Goal: Information Seeking & Learning: Learn about a topic

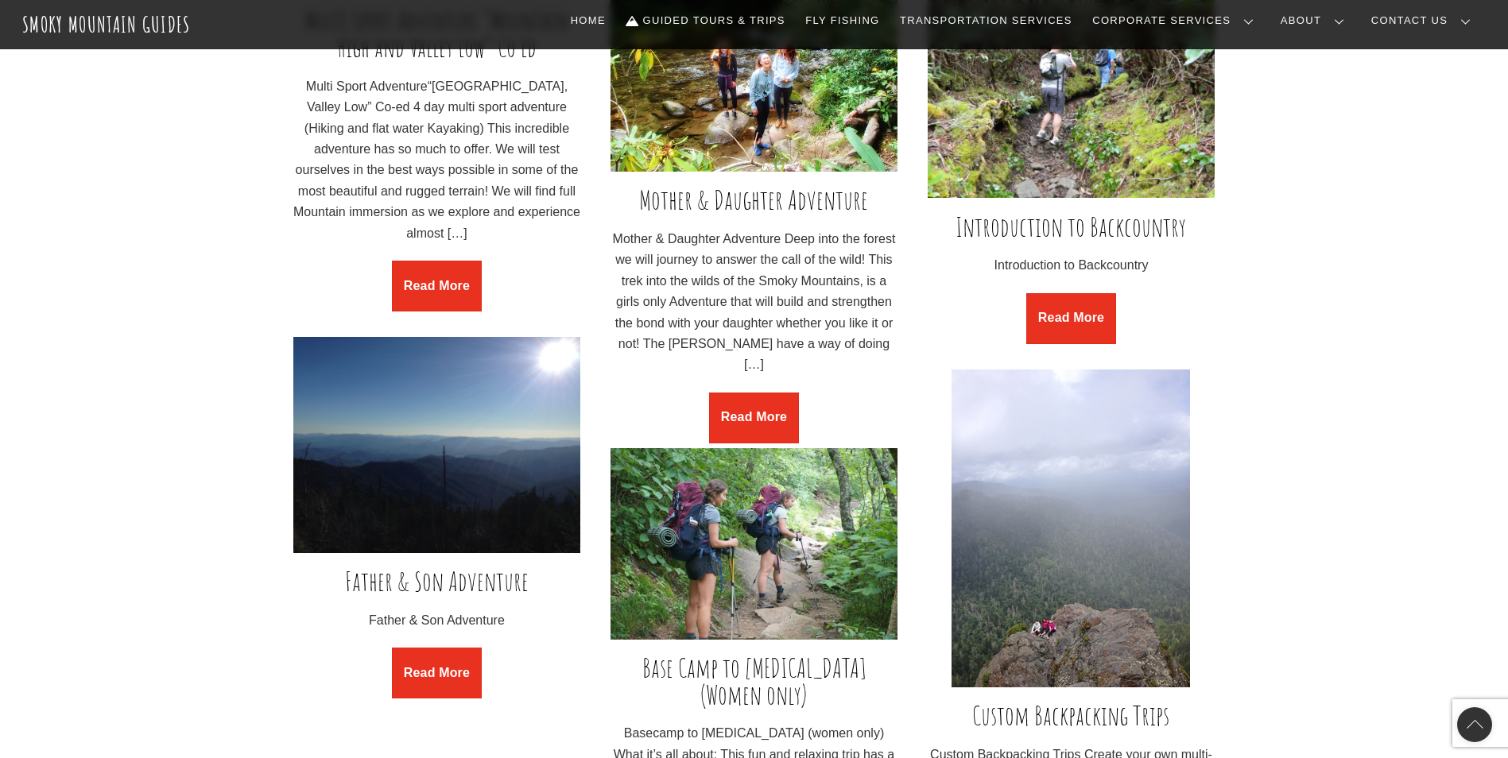
scroll to position [1828, 0]
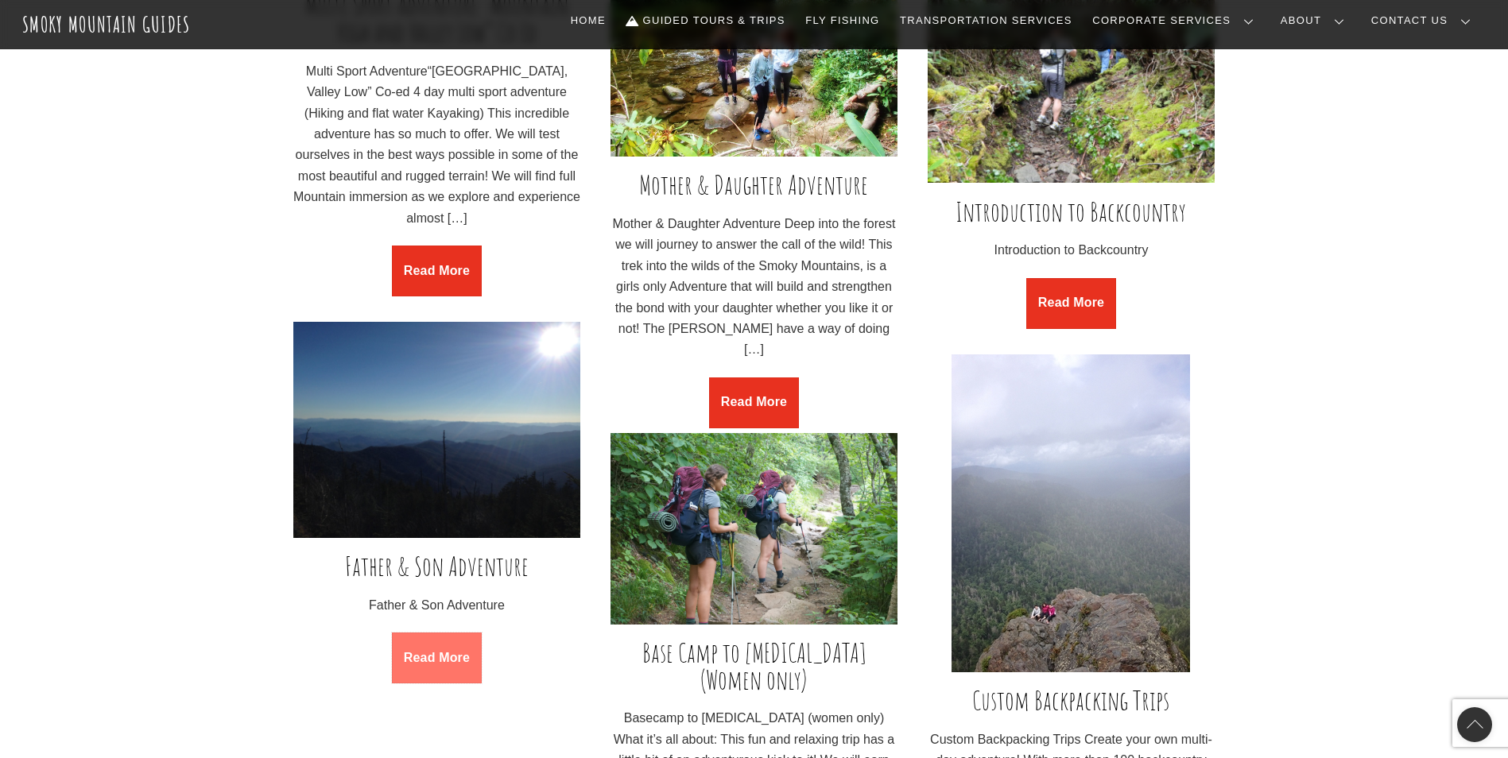
click at [451, 665] on link "Read More" at bounding box center [436, 658] width 89 height 51
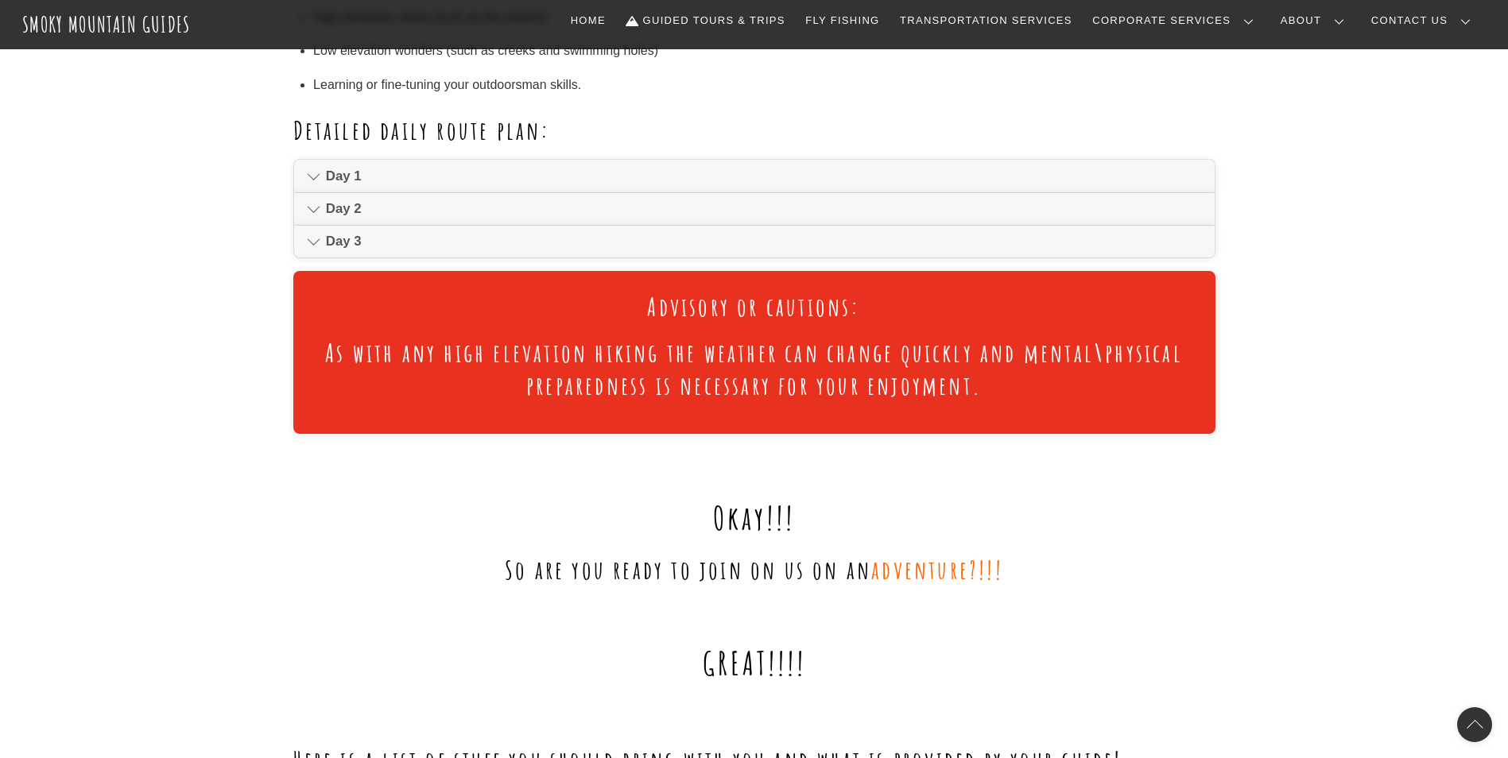
scroll to position [1113, 0]
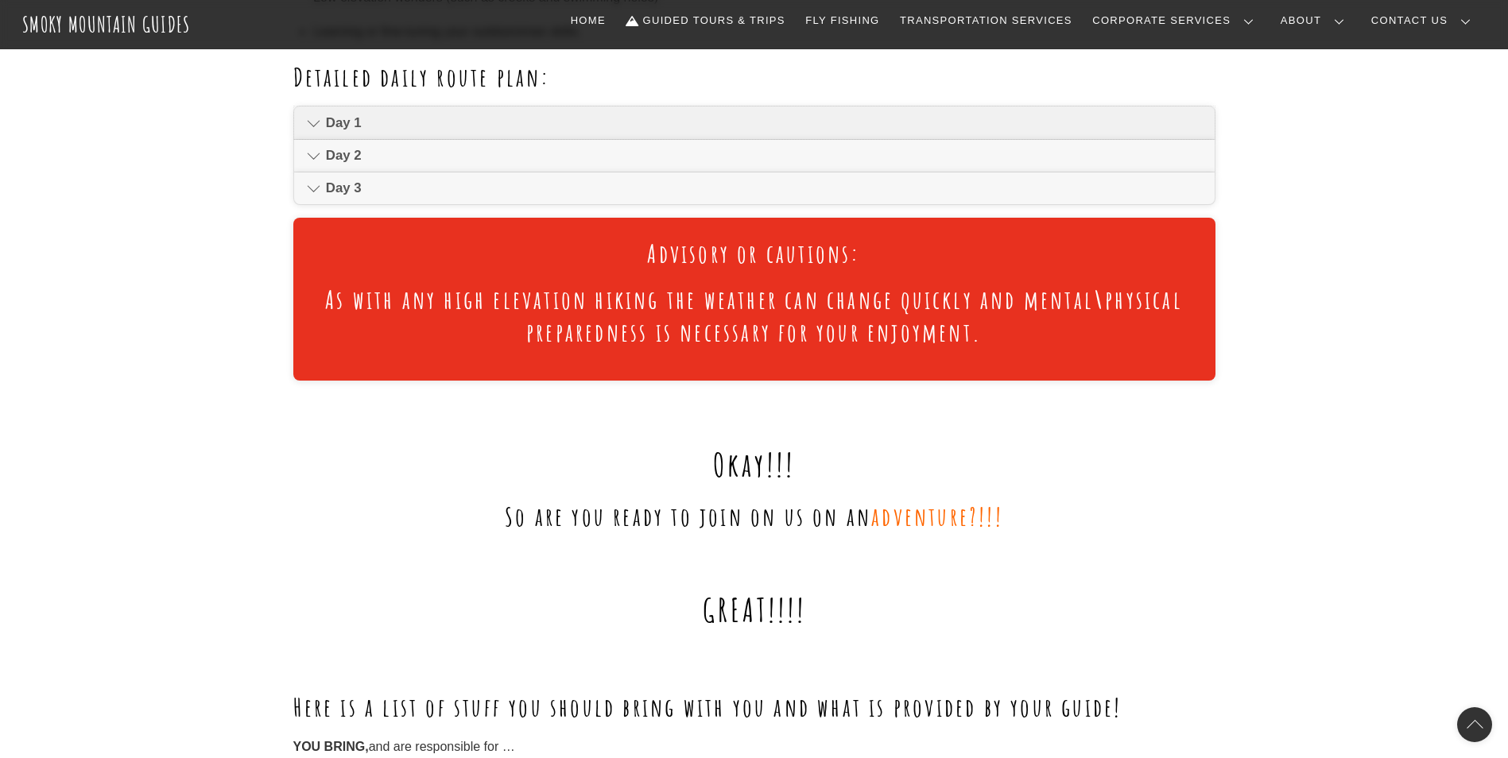
click at [316, 125] on icon at bounding box center [314, 123] width 14 height 19
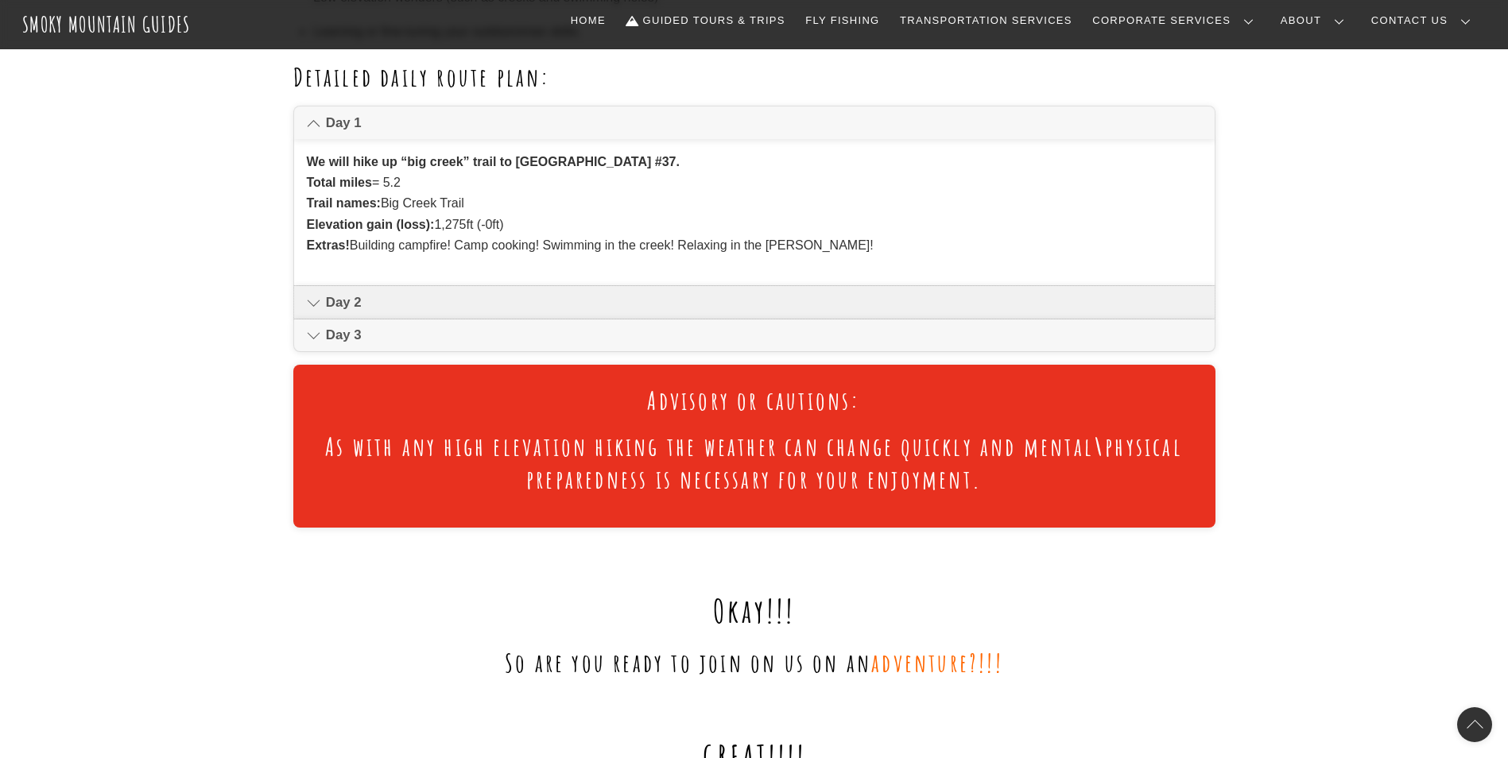
click at [313, 304] on icon at bounding box center [314, 302] width 14 height 19
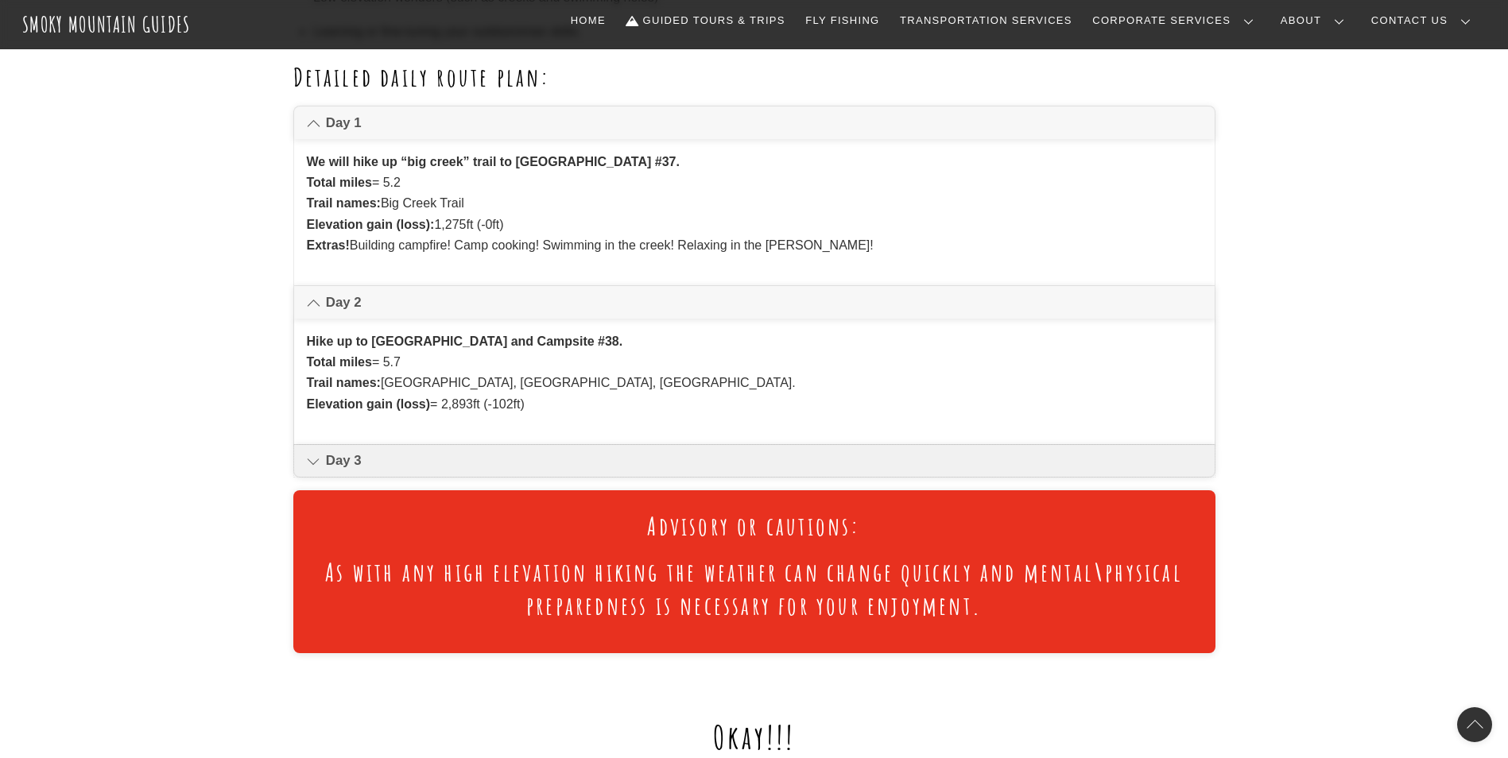
drag, startPoint x: 312, startPoint y: 455, endPoint x: 362, endPoint y: 467, distance: 51.3
click at [312, 457] on icon at bounding box center [314, 460] width 14 height 19
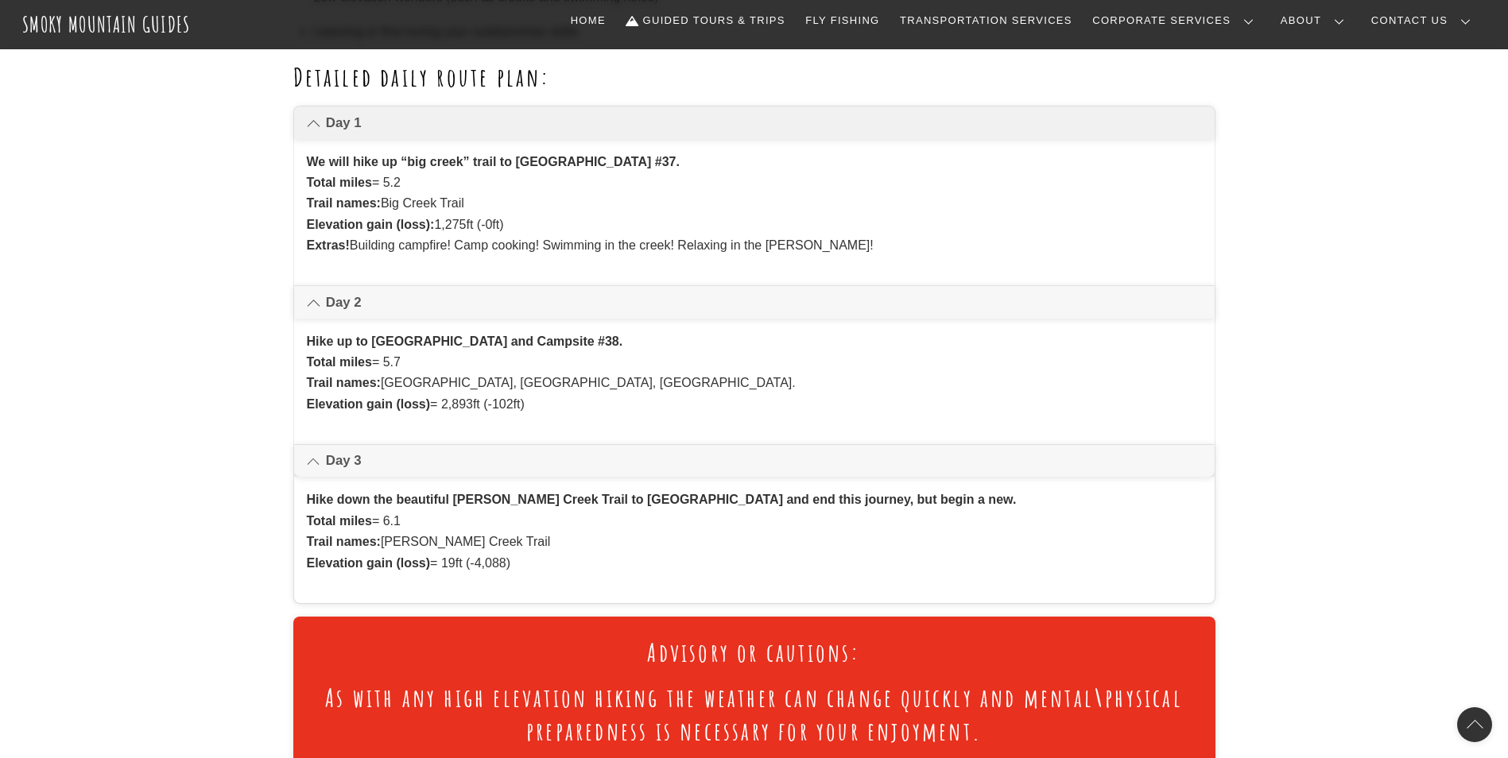
drag, startPoint x: 706, startPoint y: 165, endPoint x: 307, endPoint y: 165, distance: 399.0
click at [307, 165] on p "We will hike up “big creek” trail to [GEOGRAPHIC_DATA] #37. Total miles = 5.2 T…" at bounding box center [754, 204] width 895 height 105
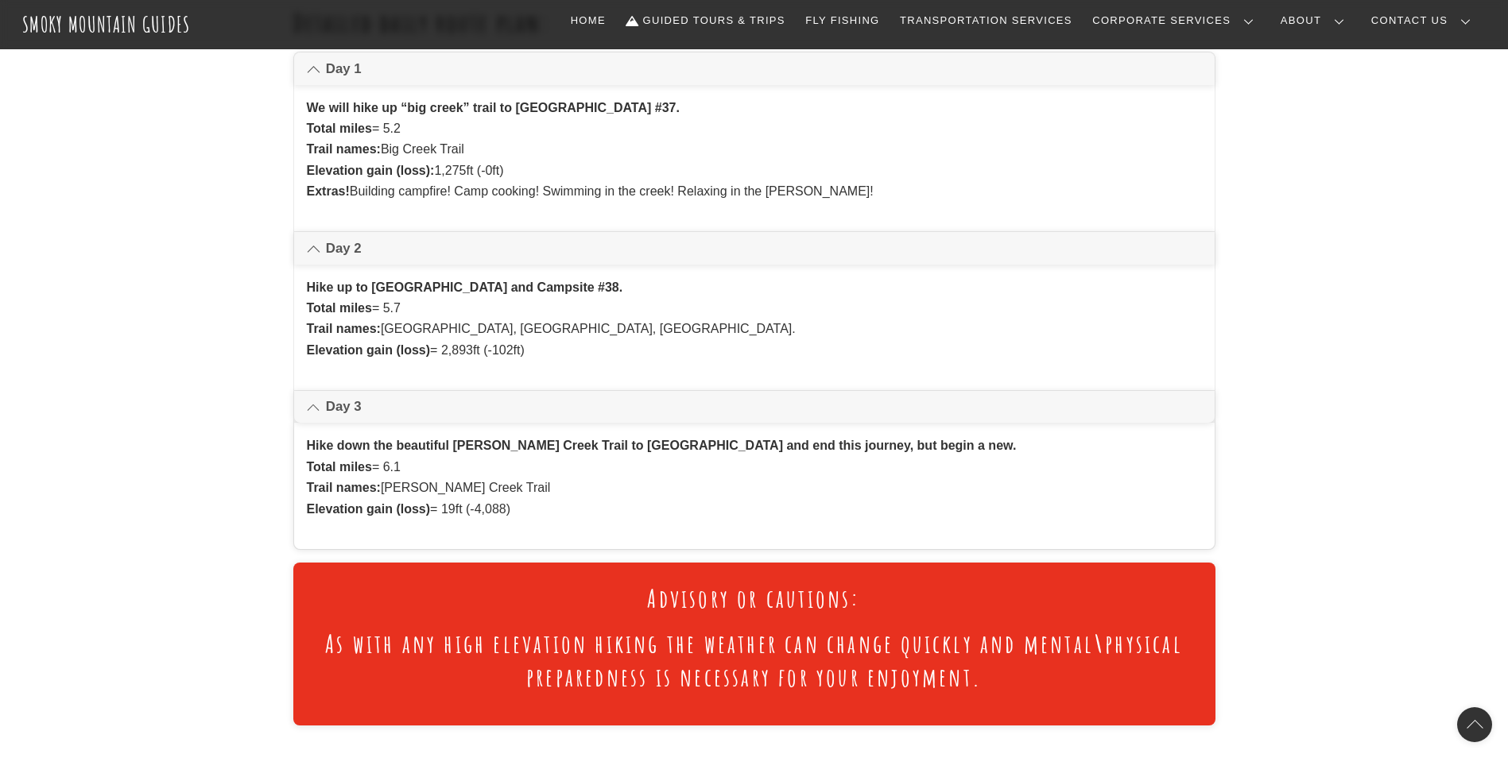
scroll to position [1192, 0]
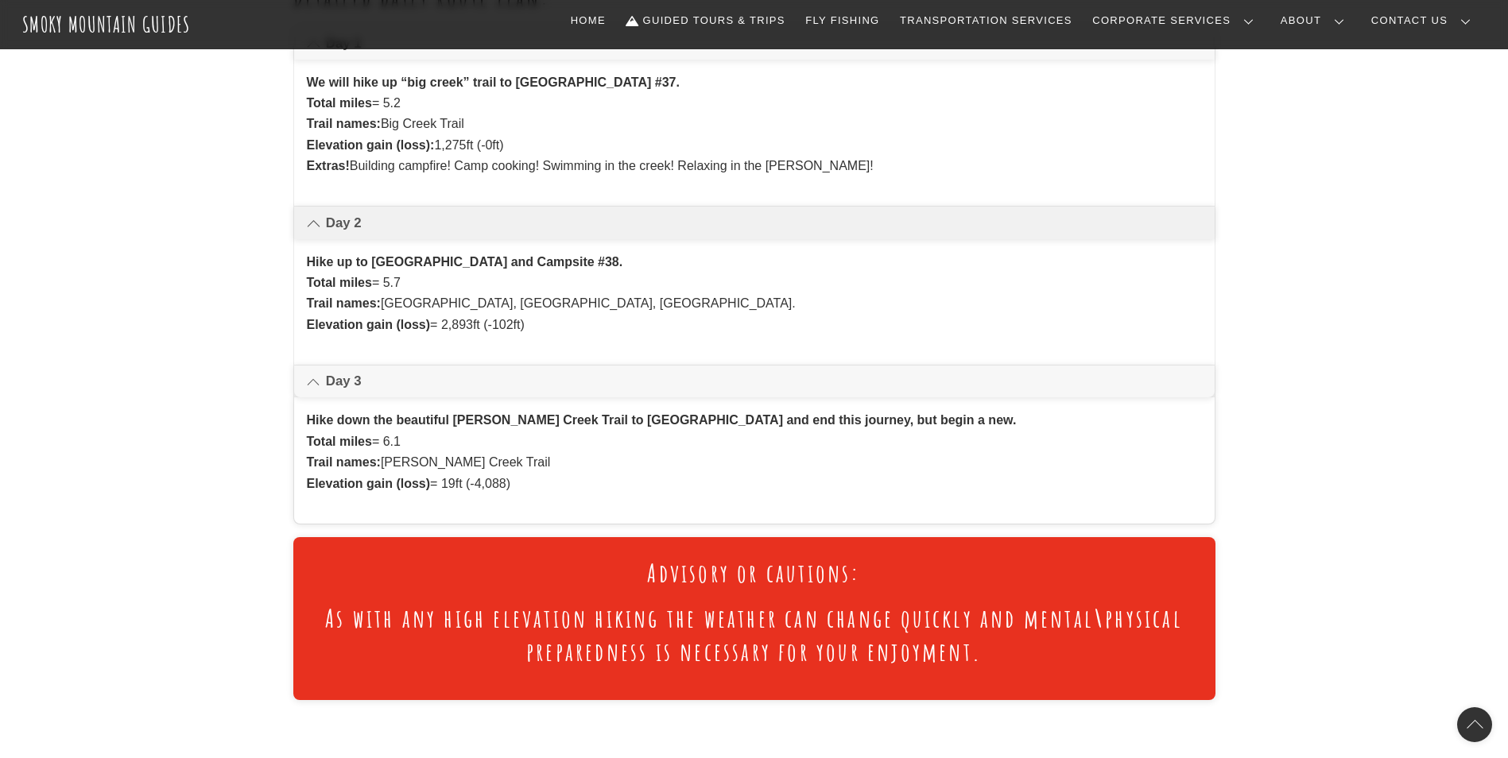
drag, startPoint x: 308, startPoint y: 261, endPoint x: 696, endPoint y: 323, distance: 393.6
click at [696, 323] on p "Hike up to [GEOGRAPHIC_DATA] and Campsite #38. Total miles = 5.7 Trail names: […" at bounding box center [754, 294] width 895 height 84
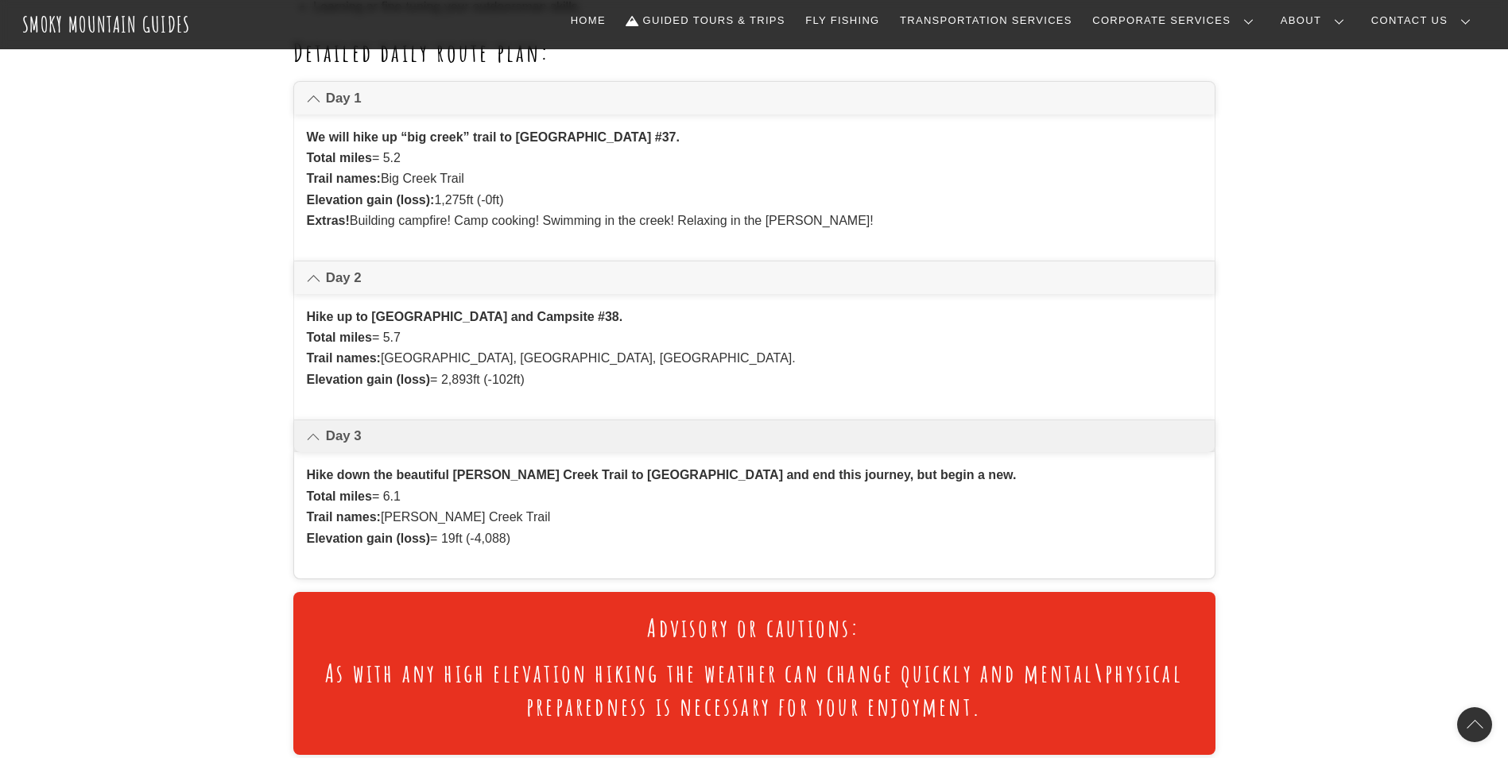
scroll to position [1113, 0]
